Goal: Navigation & Orientation: Find specific page/section

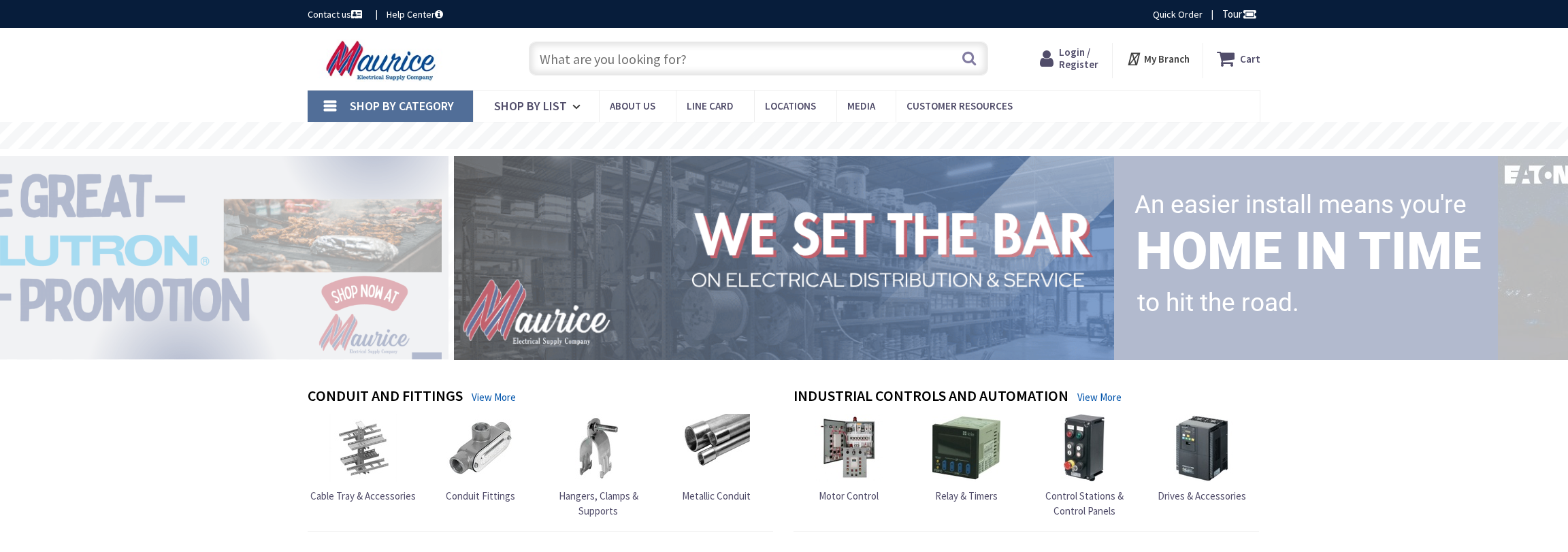
type input "[GEOGRAPHIC_DATA], [GEOGRAPHIC_DATA]"
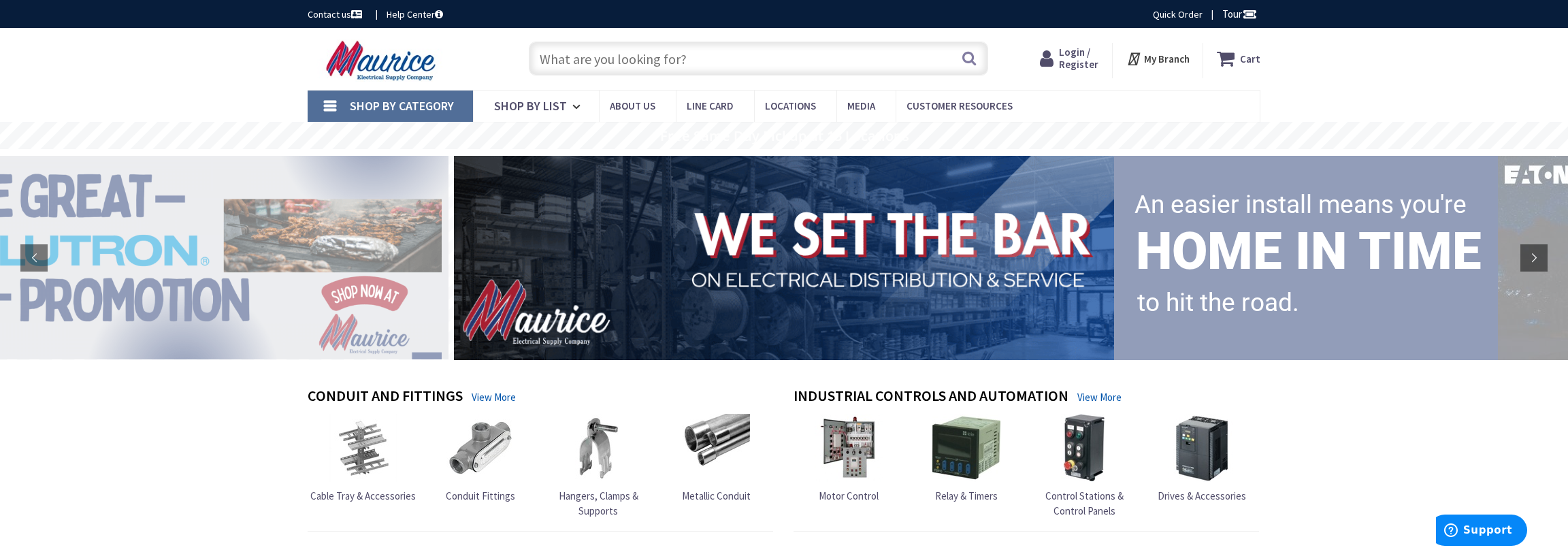
click at [428, 103] on span "Shop By Category" at bounding box center [402, 106] width 104 height 15
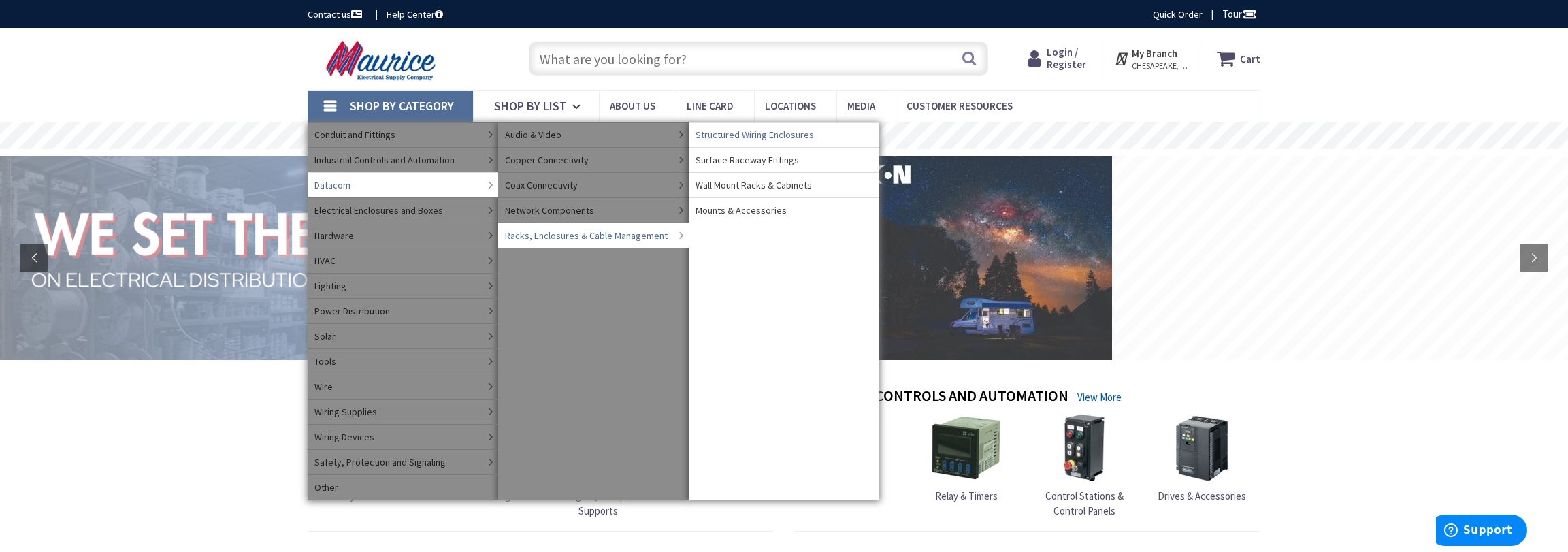
click at [766, 137] on span "Structured Wiring Enclosures" at bounding box center [755, 135] width 119 height 14
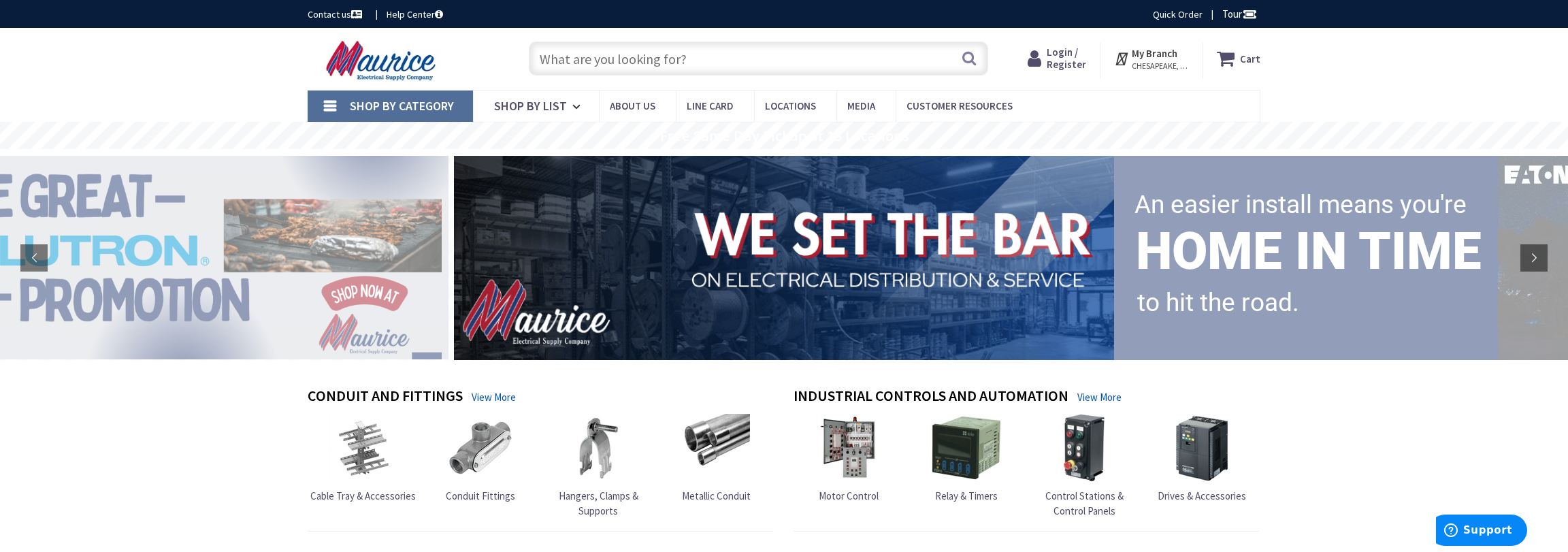
click at [401, 102] on span "Shop By Category" at bounding box center [402, 106] width 104 height 15
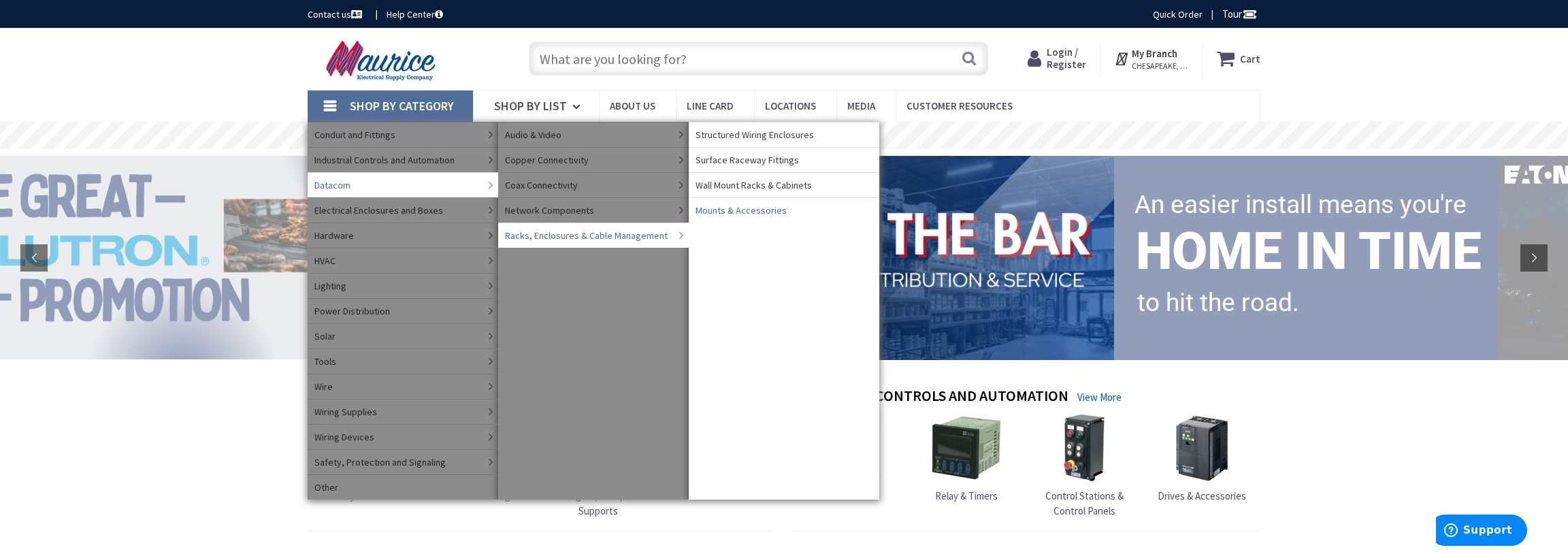
click at [753, 208] on span "Mounts & Accessories" at bounding box center [741, 210] width 92 height 14
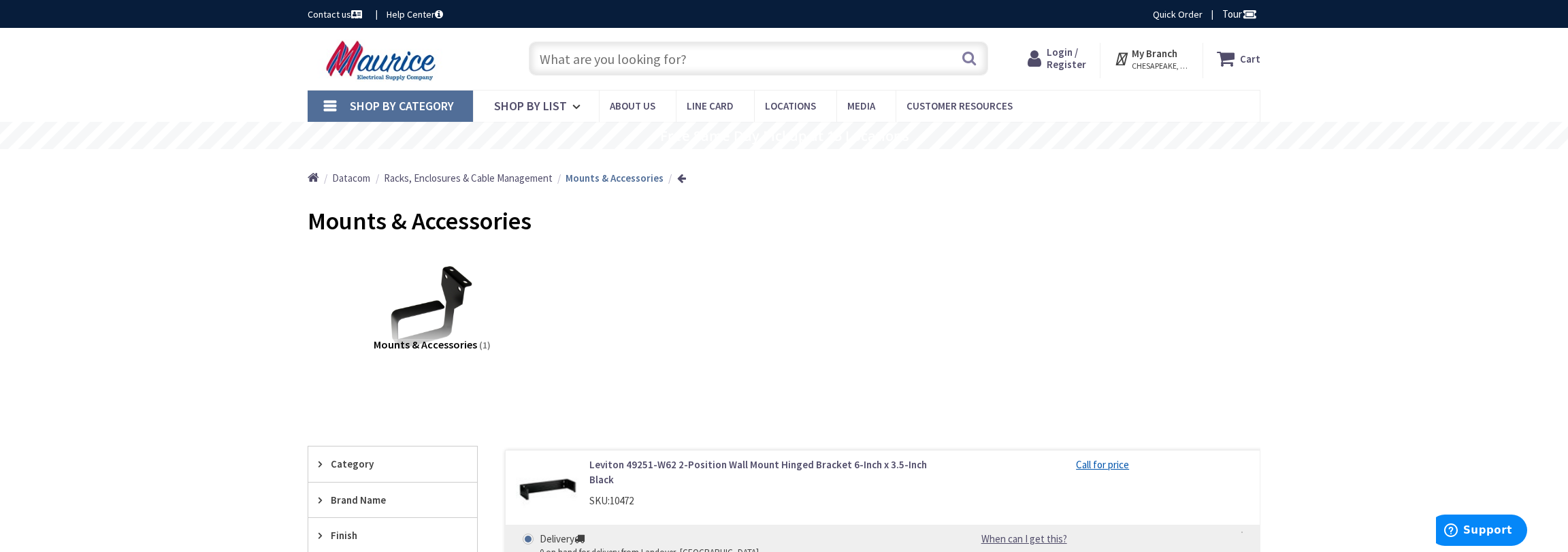
click at [356, 101] on span "Shop By Category" at bounding box center [402, 106] width 104 height 15
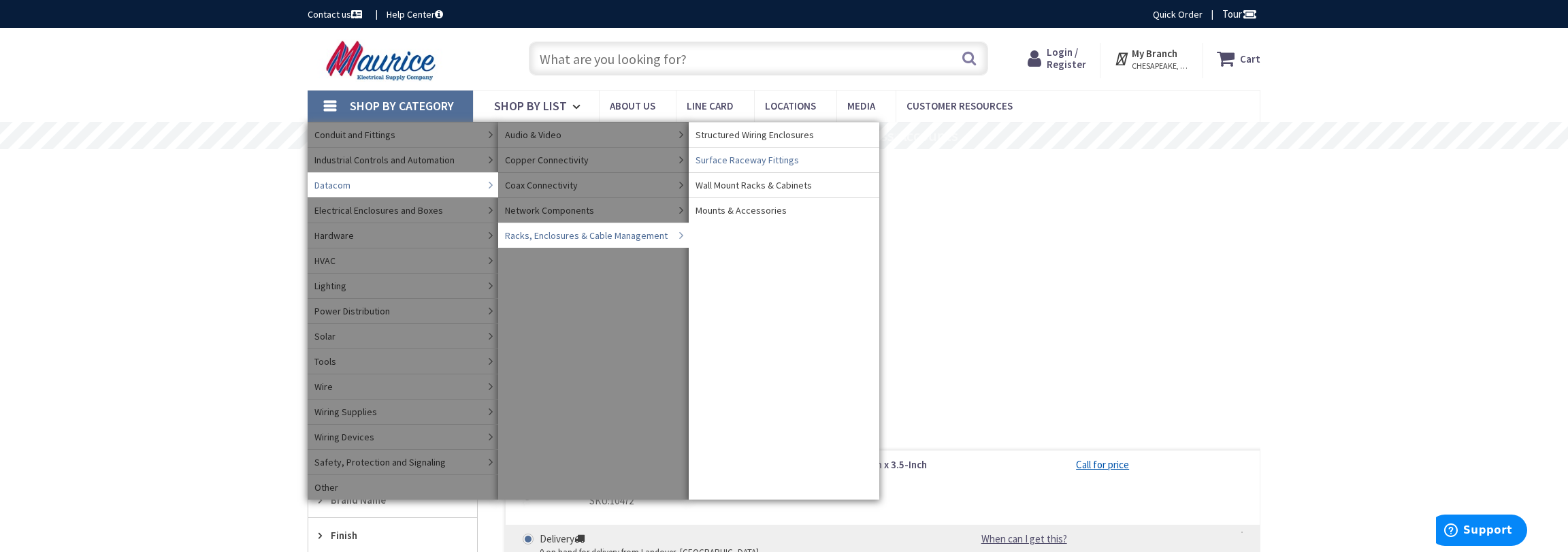
click at [751, 158] on span "Surface Raceway Fittings" at bounding box center [747, 160] width 103 height 14
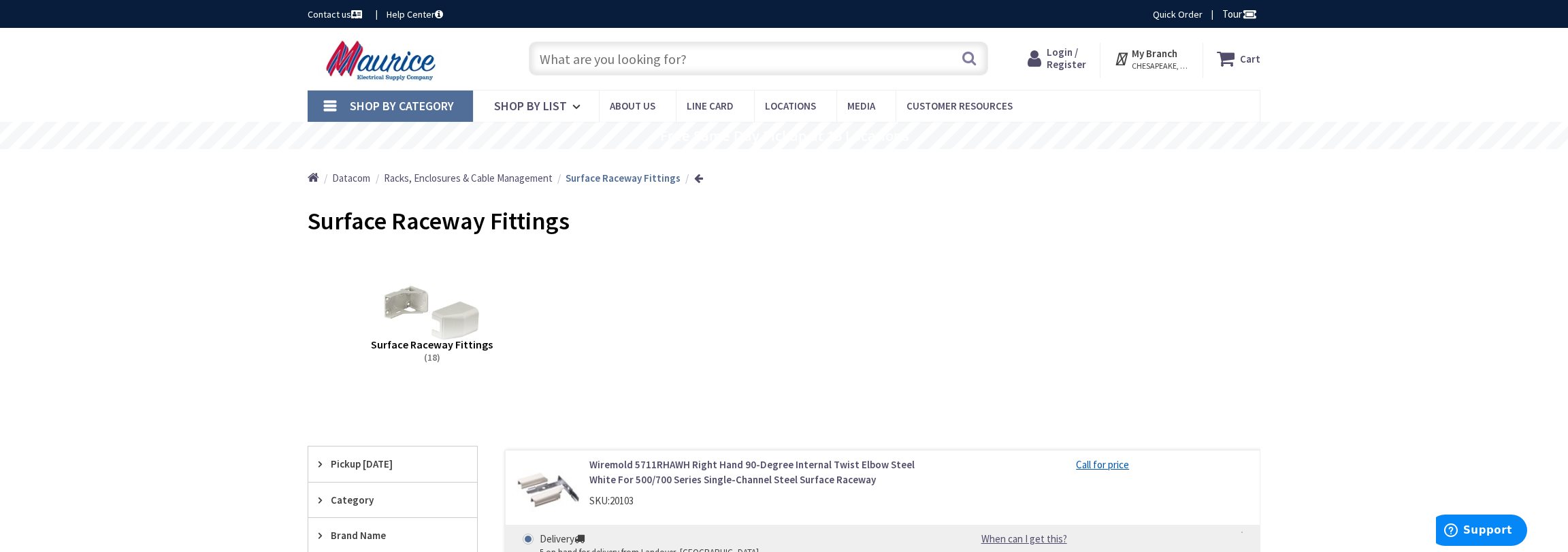
click at [365, 107] on span "Shop By Category" at bounding box center [402, 106] width 104 height 15
